Goal: Task Accomplishment & Management: Complete application form

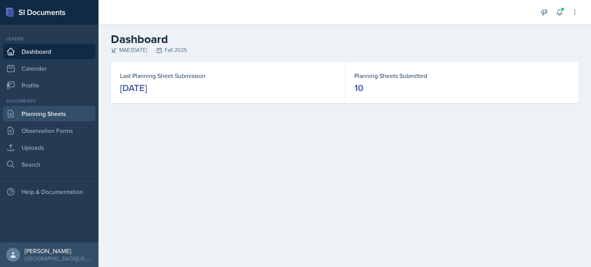
click at [66, 110] on link "Planning Sheets" at bounding box center [49, 113] width 92 height 15
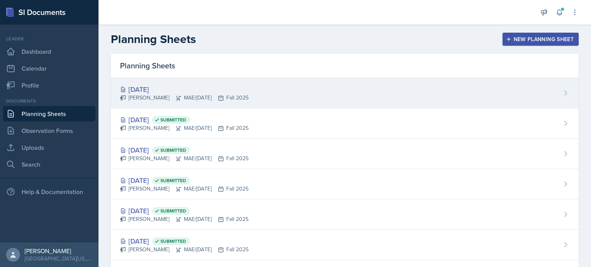
click at [274, 87] on div "[DATE] [PERSON_NAME] MAE/[DATE] Fall 2025" at bounding box center [345, 93] width 468 height 30
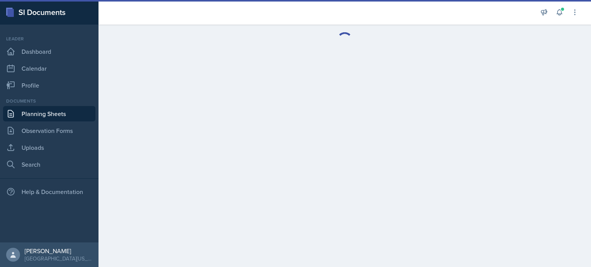
click at [274, 87] on main at bounding box center [344, 146] width 492 height 243
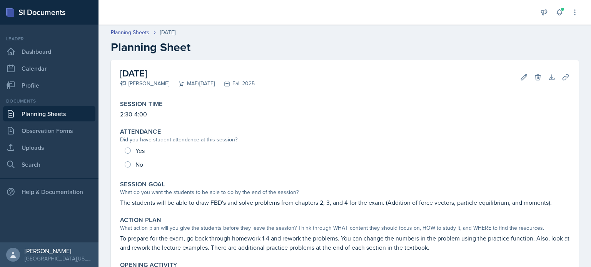
scroll to position [28, 0]
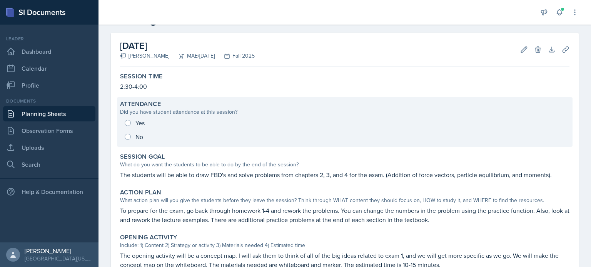
click at [126, 120] on div "Yes No" at bounding box center [344, 130] width 449 height 28
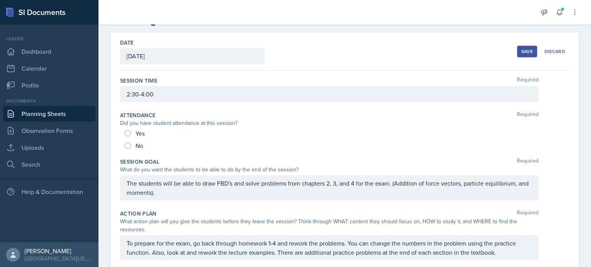
click at [129, 128] on div "Yes" at bounding box center [136, 133] width 22 height 12
click at [129, 130] on input "Yes" at bounding box center [128, 133] width 6 height 6
radio input "true"
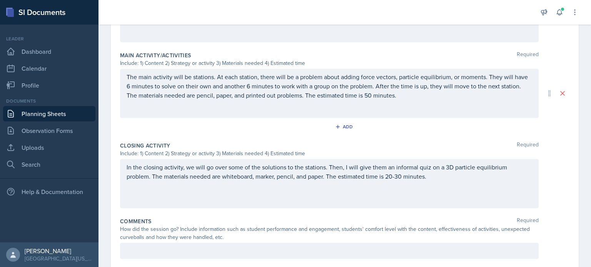
scroll to position [343, 0]
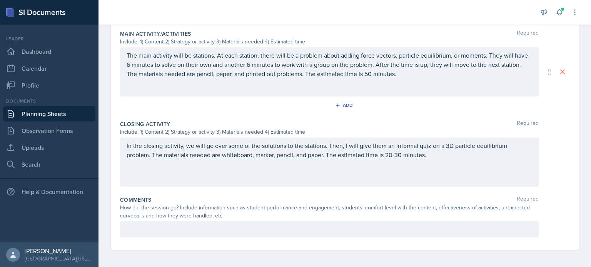
click at [240, 221] on div at bounding box center [329, 229] width 418 height 16
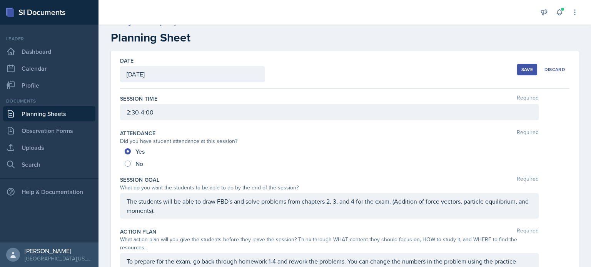
scroll to position [0, 0]
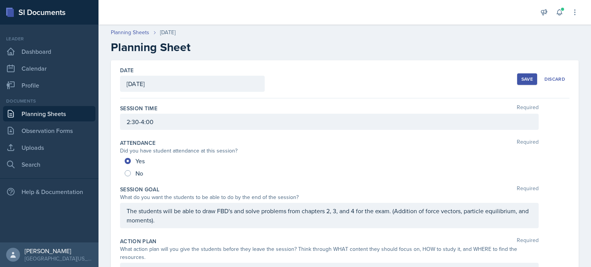
click at [521, 77] on div "Save" at bounding box center [527, 79] width 12 height 6
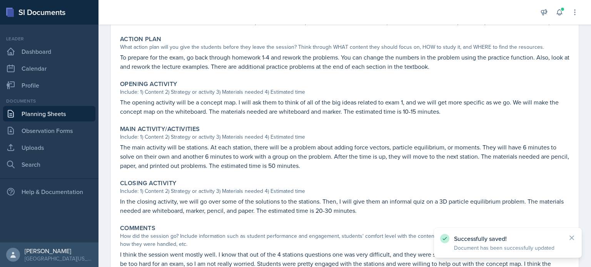
scroll to position [263, 0]
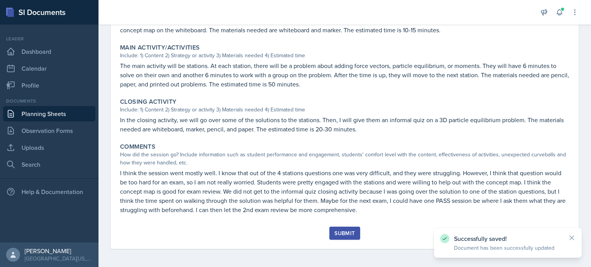
click at [331, 233] on button "Submit" at bounding box center [344, 233] width 30 height 13
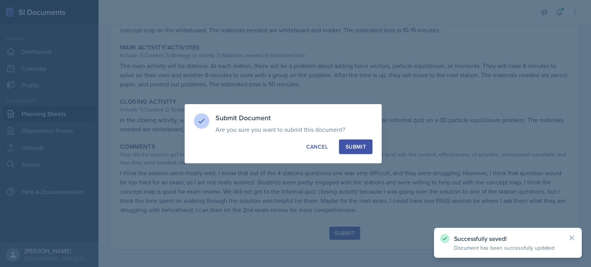
click at [351, 150] on div "Submit" at bounding box center [355, 147] width 20 height 8
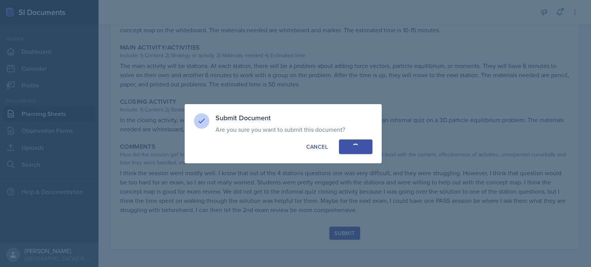
radio input "true"
